Goal: Task Accomplishment & Management: Manage account settings

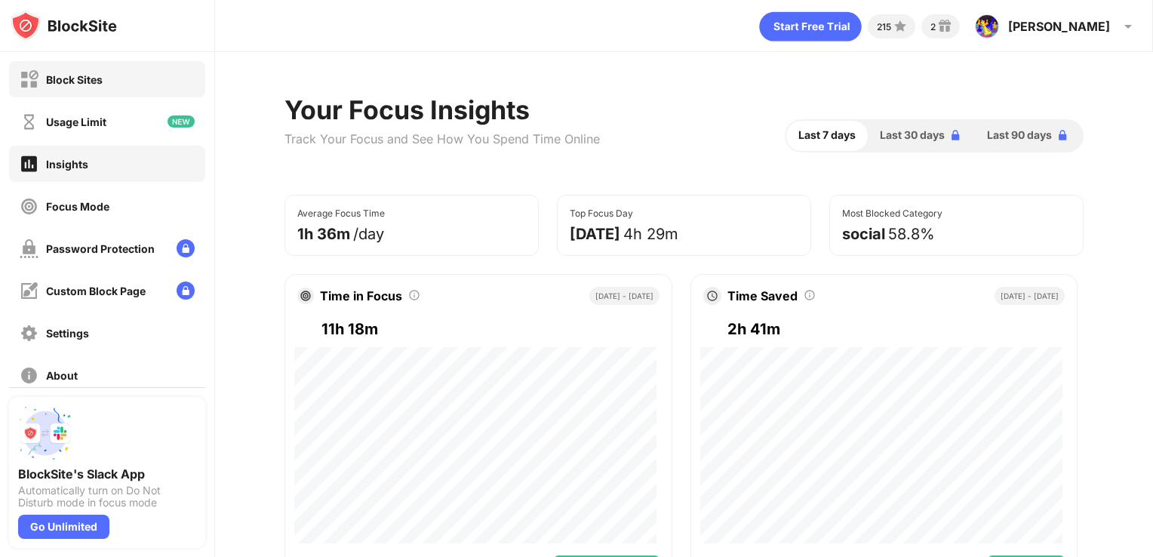
click at [139, 83] on div "Block Sites" at bounding box center [107, 79] width 196 height 36
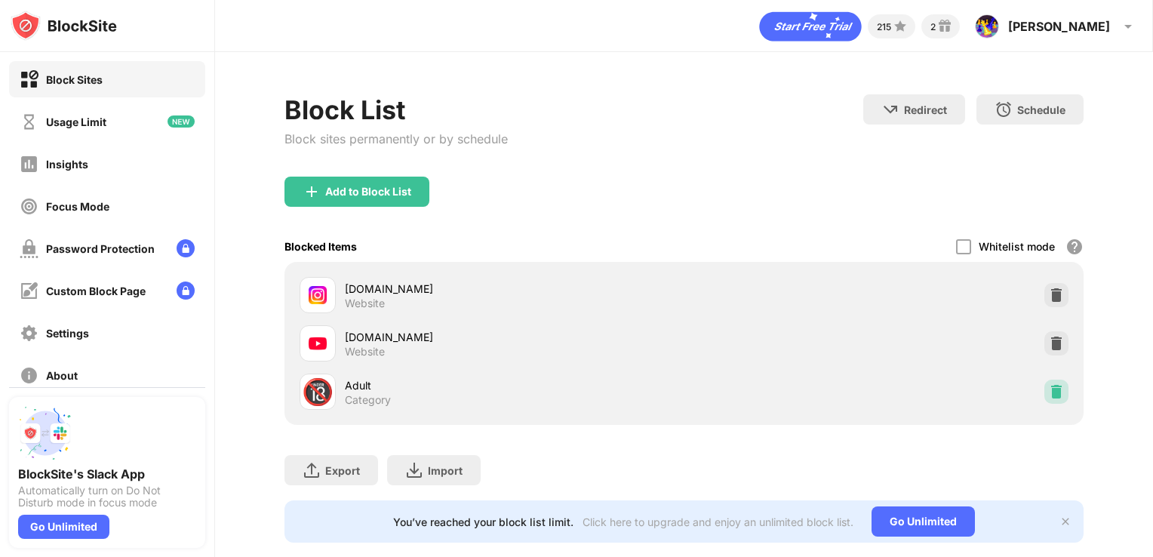
click at [1044, 382] on div at bounding box center [1056, 391] width 24 height 24
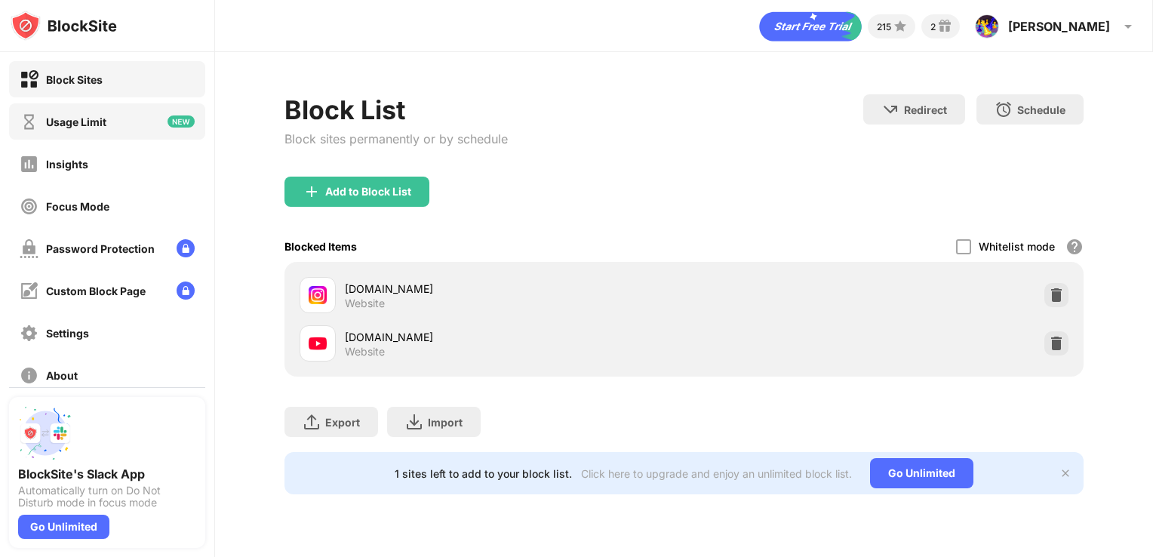
click at [33, 131] on div "Usage Limit" at bounding box center [107, 121] width 196 height 36
